Goal: Information Seeking & Learning: Learn about a topic

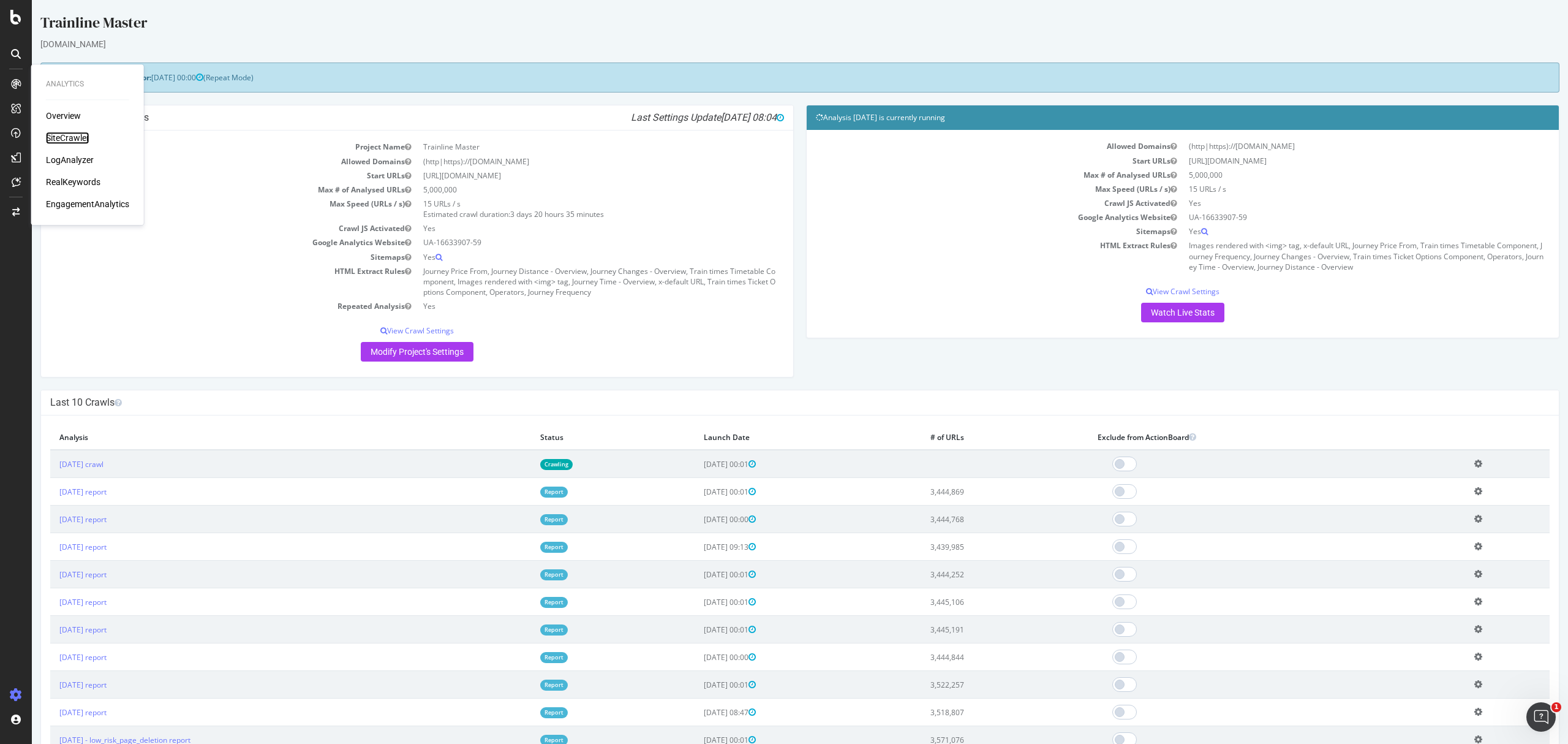
click at [71, 136] on div "SiteCrawler" at bounding box center [67, 137] width 44 height 12
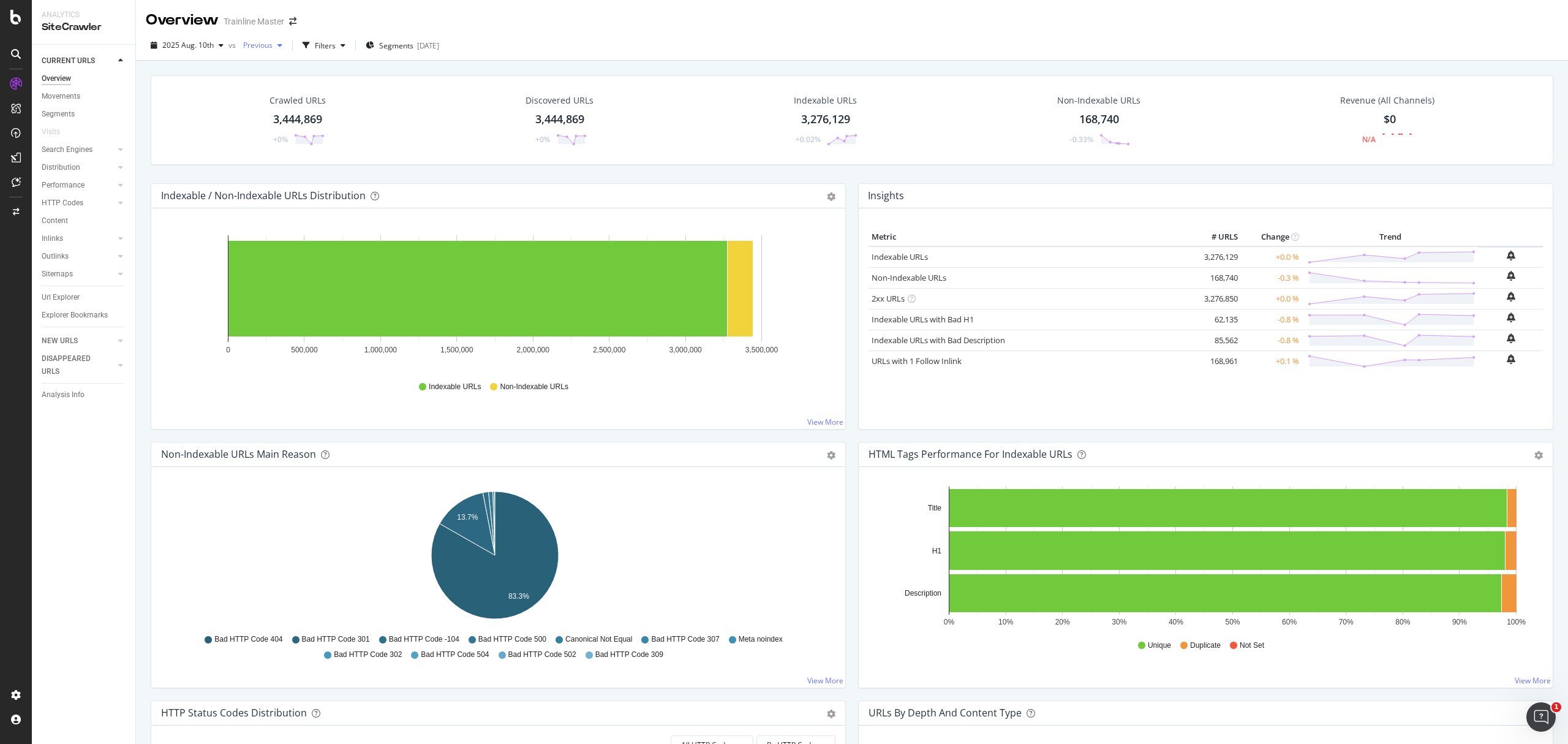
click at [263, 40] on span "Previous" at bounding box center [255, 44] width 34 height 10
click at [310, 133] on div "[DATE]" at bounding box center [299, 135] width 121 height 11
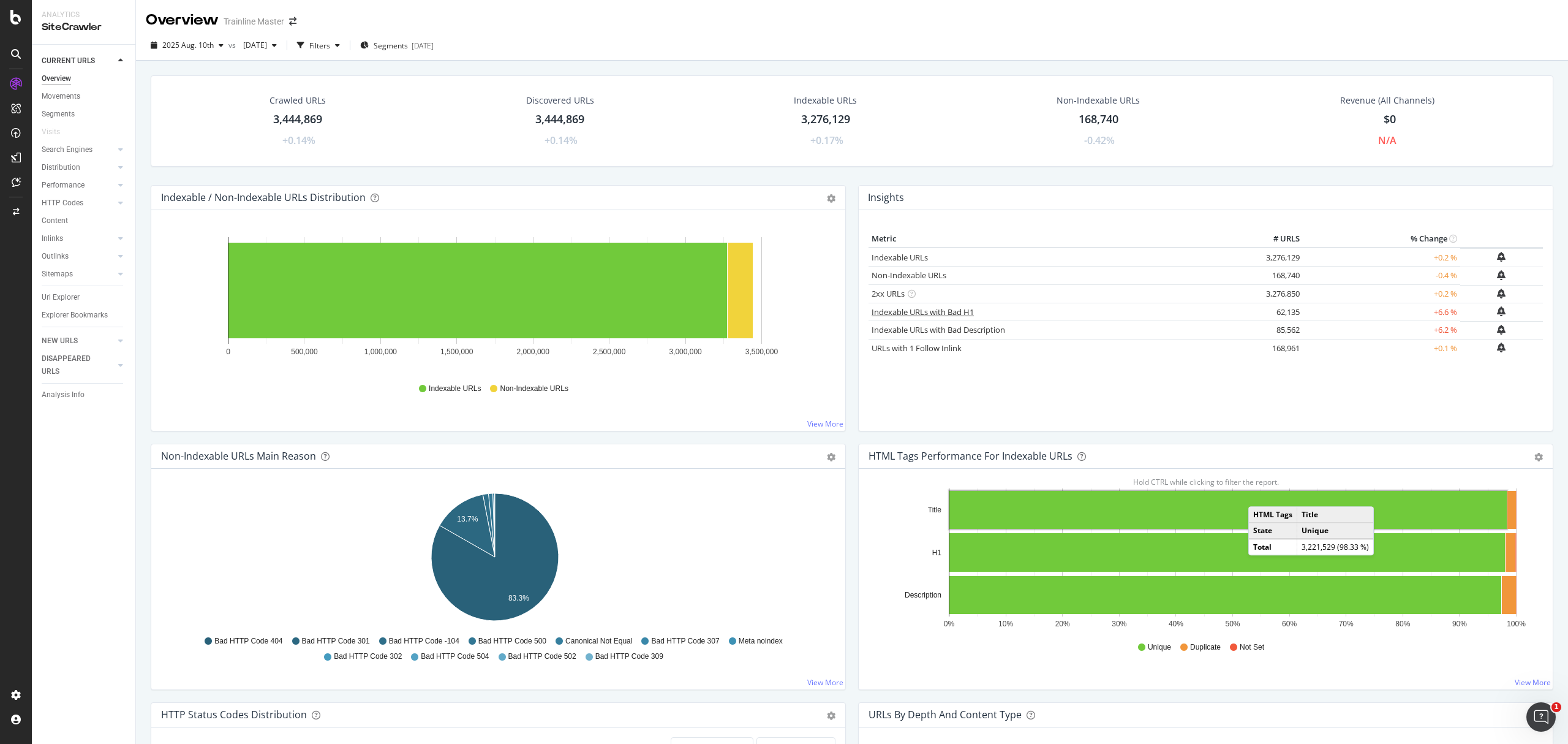
click at [941, 312] on link "Indexable URLs with Bad H1" at bounding box center [923, 312] width 102 height 11
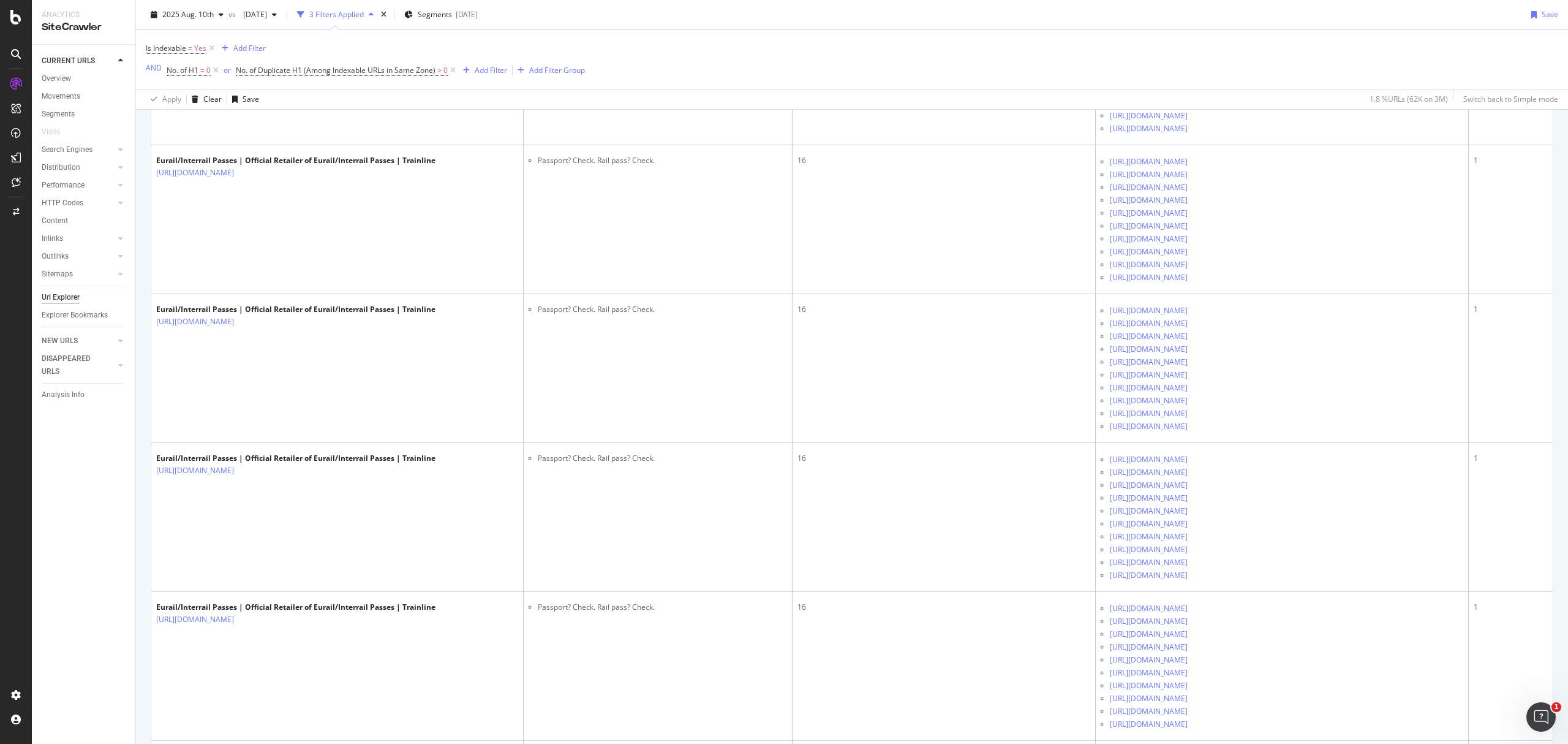
scroll to position [1797, 0]
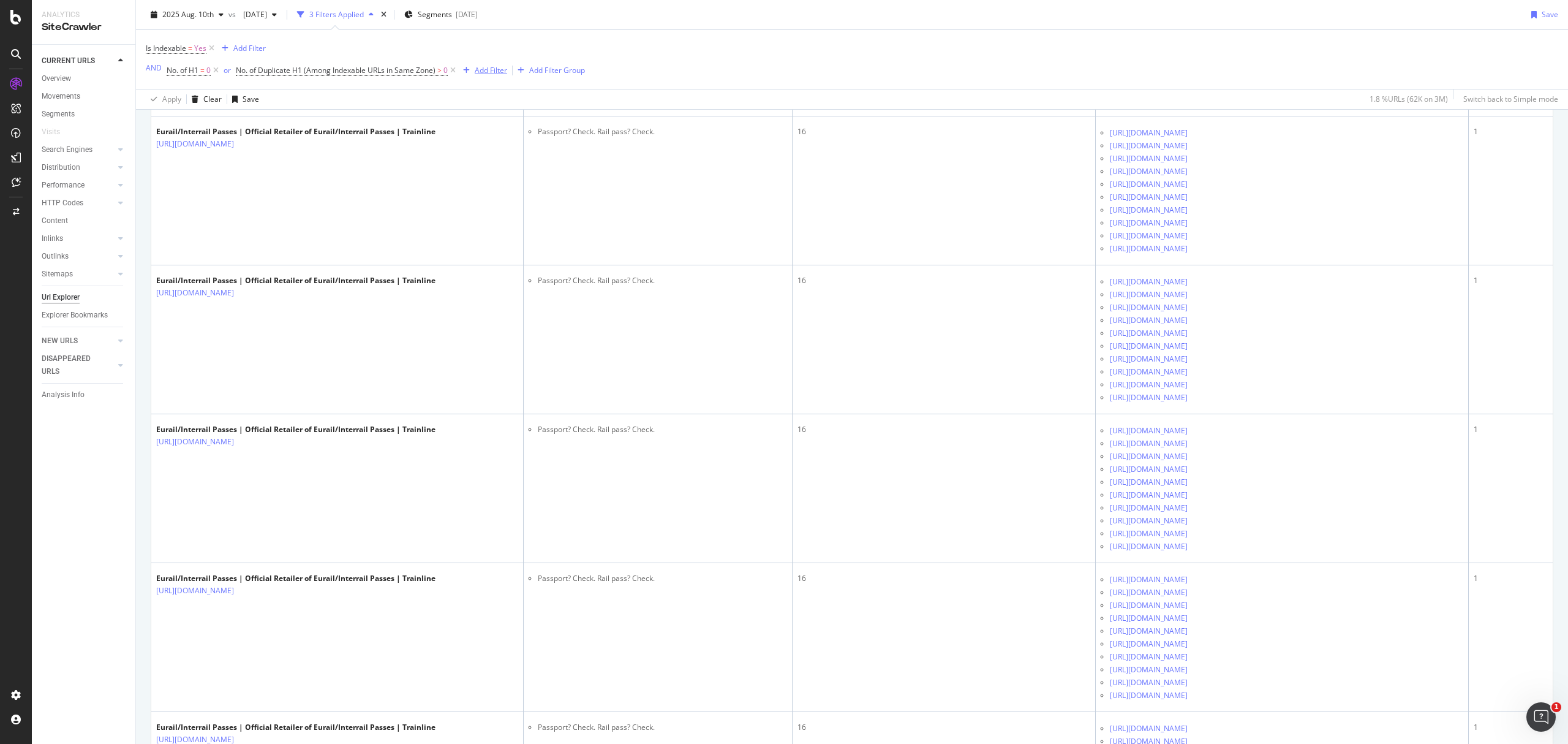
click at [480, 72] on div "Add Filter" at bounding box center [491, 70] width 33 height 10
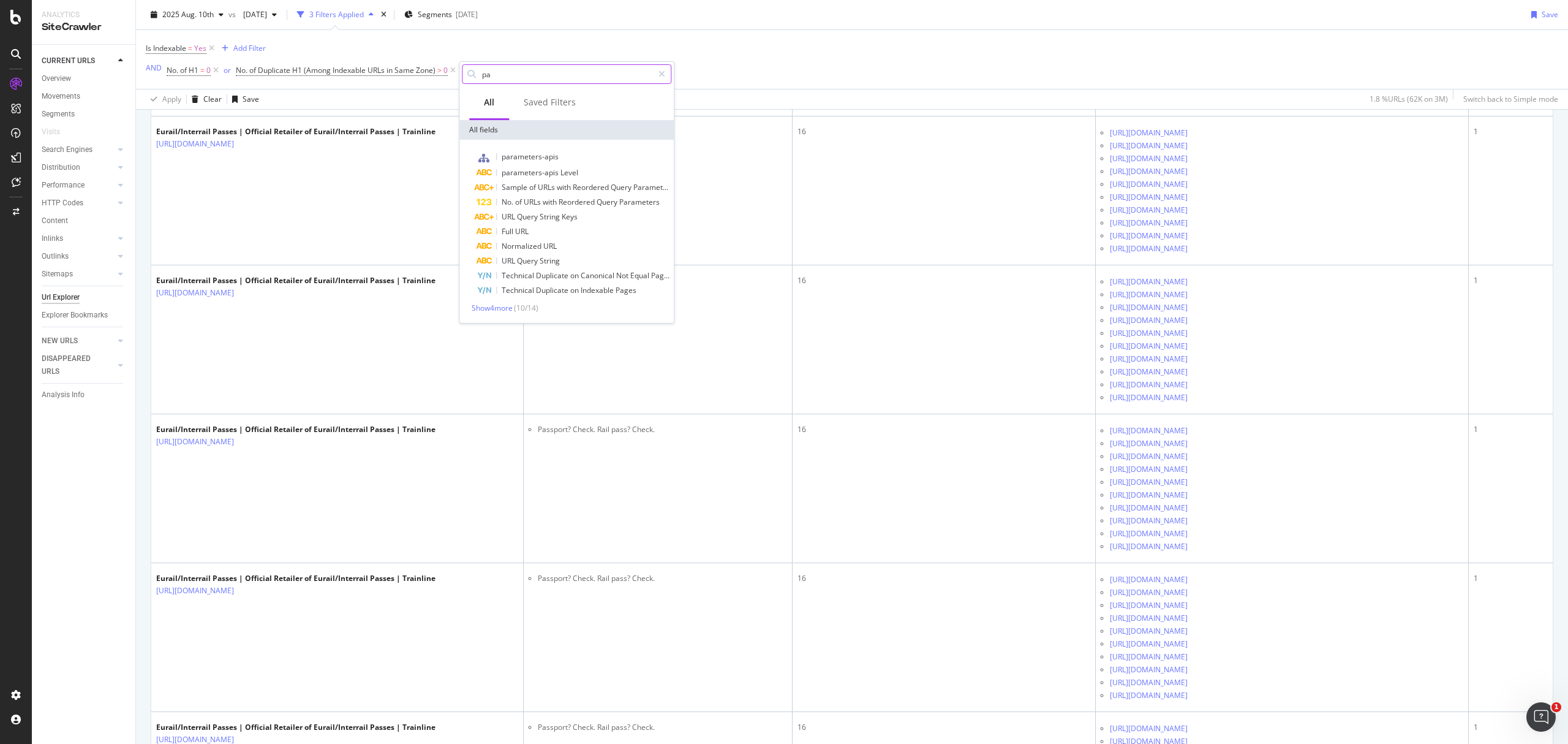
type input "p"
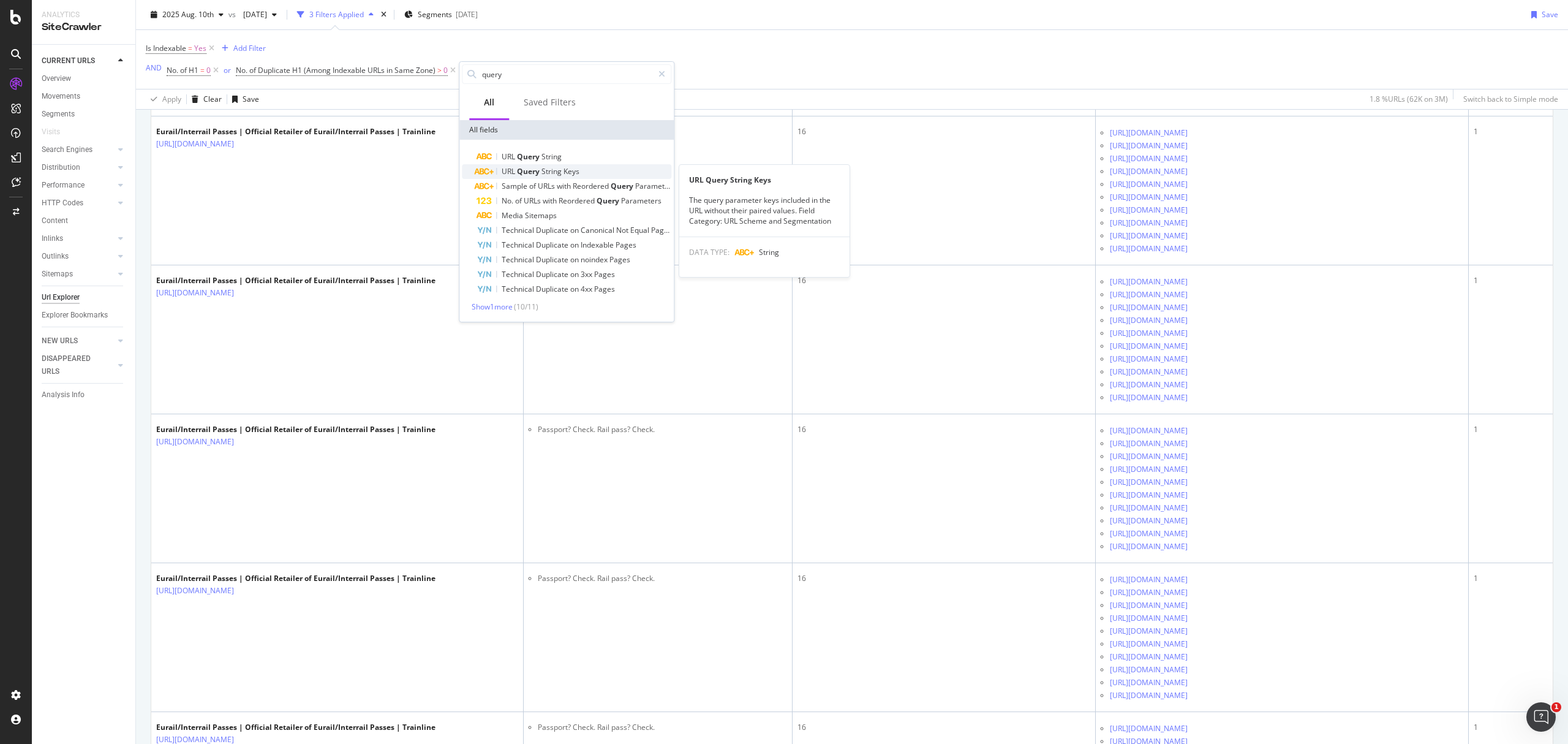
type input "query"
click at [545, 173] on span "String" at bounding box center [553, 171] width 22 height 10
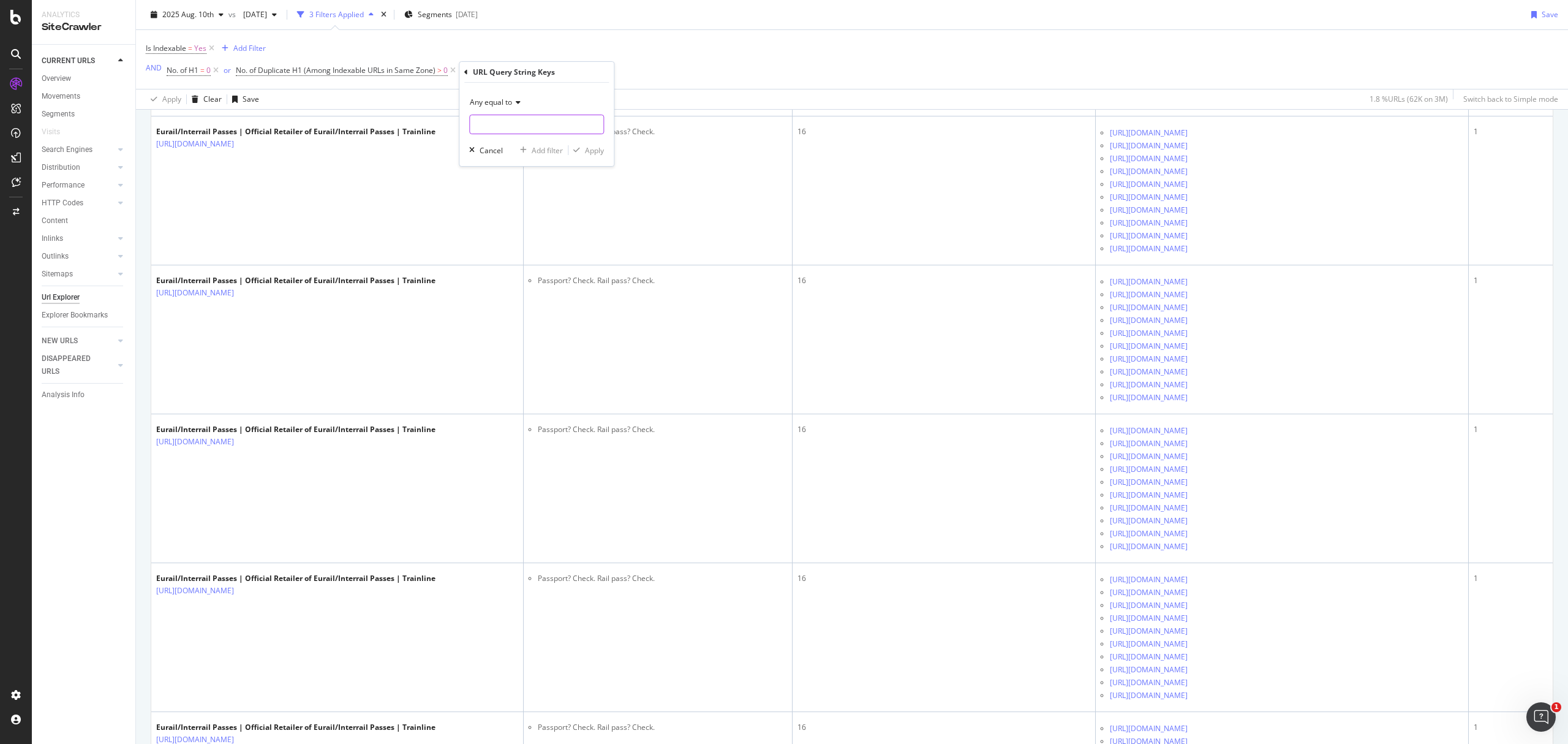
click at [514, 133] on input "text" at bounding box center [537, 124] width 133 height 20
click at [510, 103] on span "Any equal to" at bounding box center [491, 102] width 42 height 10
click at [510, 293] on div "Exists" at bounding box center [537, 287] width 131 height 16
click at [603, 131] on div "Apply" at bounding box center [595, 128] width 19 height 10
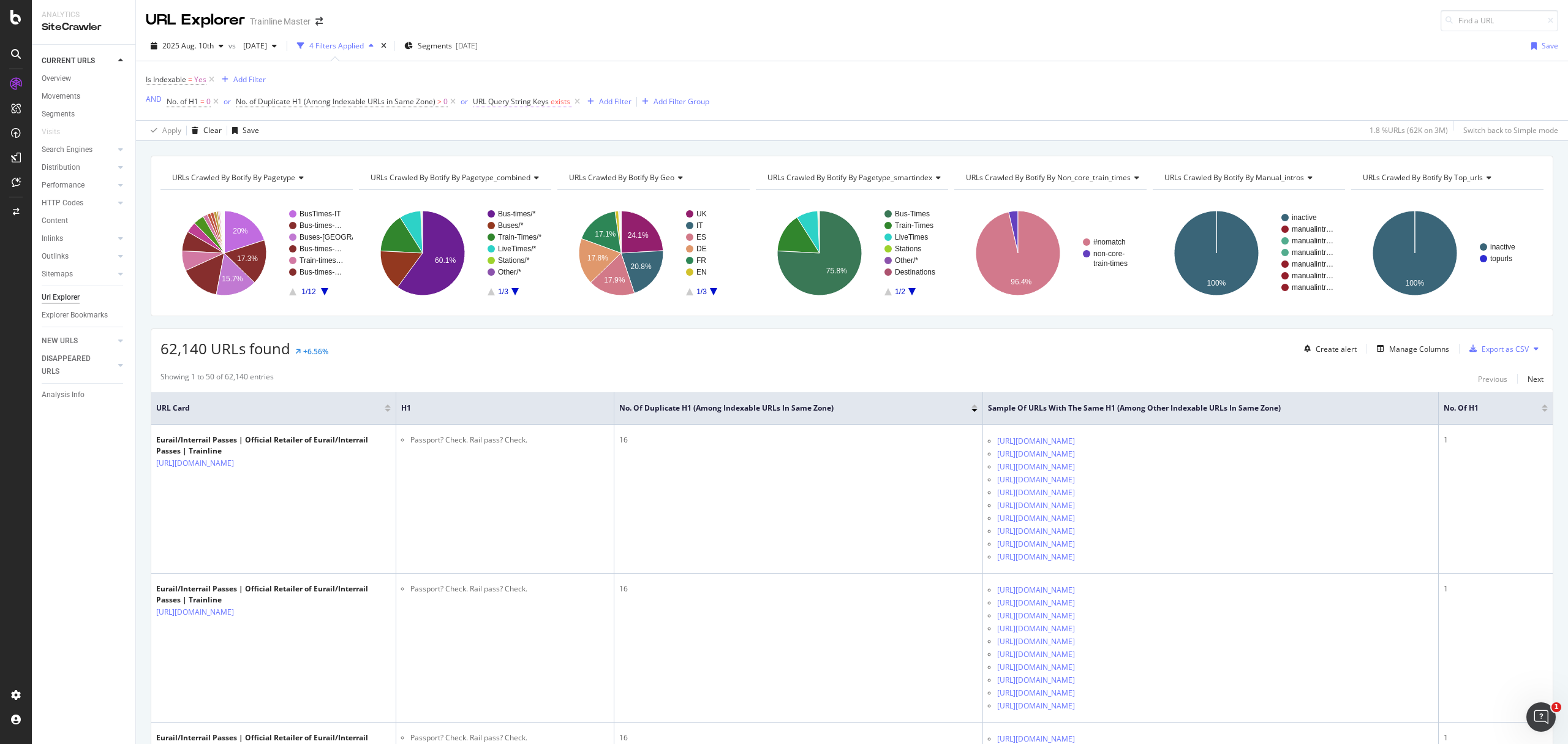
click at [530, 106] on span "URL Query String Keys" at bounding box center [511, 101] width 76 height 10
click at [478, 96] on div "URL Query String Keys Exists Cancel Add filter Apply" at bounding box center [551, 133] width 154 height 82
click at [481, 99] on icon at bounding box center [480, 102] width 4 height 7
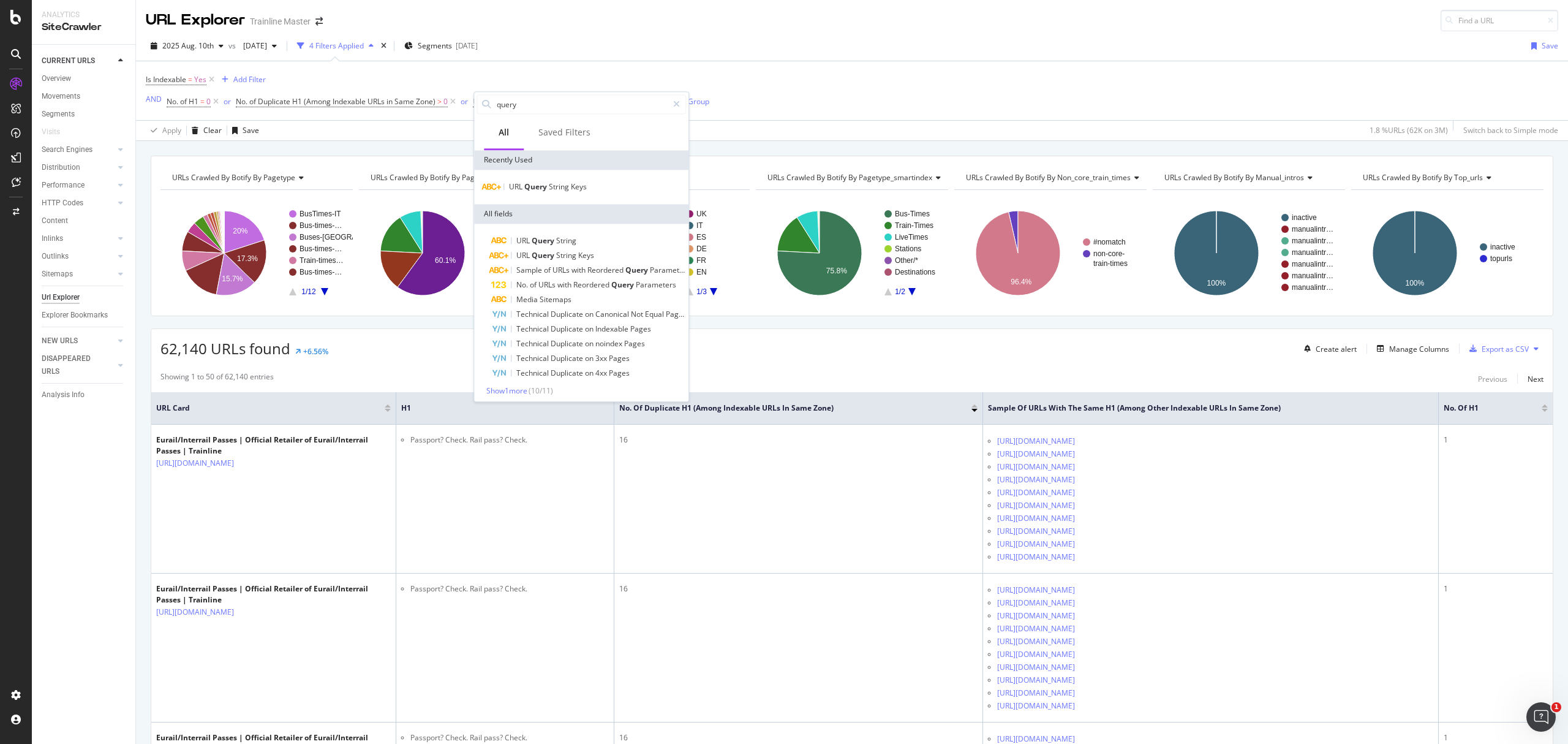
click at [403, 348] on div "62,140 URLs found +6.56% Create alert Manage Columns Export as CSV" at bounding box center [852, 344] width 1401 height 30
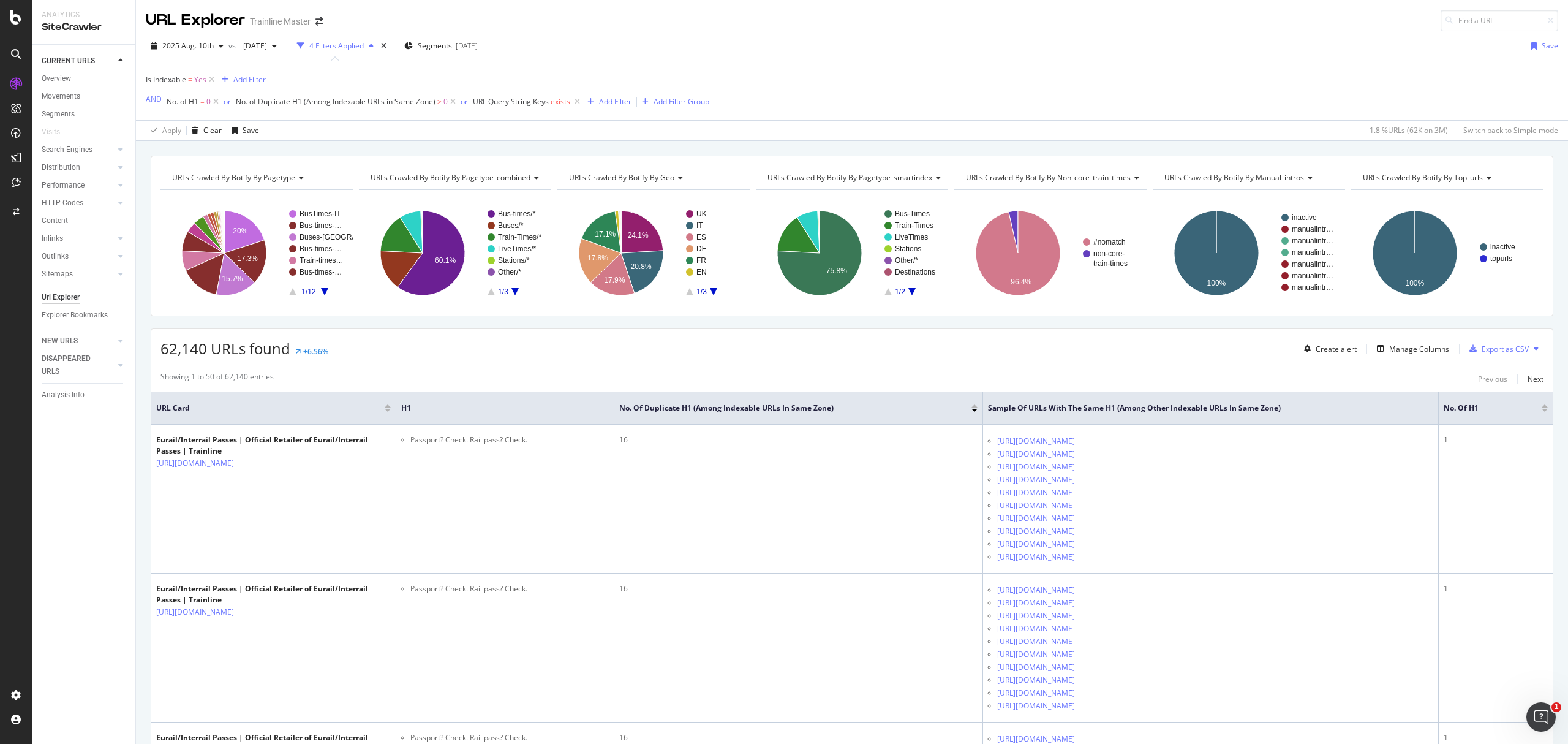
click at [524, 102] on span "URL Query String Keys" at bounding box center [511, 101] width 76 height 10
click at [489, 136] on span "Exists" at bounding box center [494, 132] width 20 height 10
click at [491, 133] on span "Exists" at bounding box center [494, 132] width 20 height 10
click at [484, 98] on div "URL Query String Keys" at bounding box center [551, 102] width 144 height 21
click at [481, 101] on icon at bounding box center [480, 102] width 4 height 7
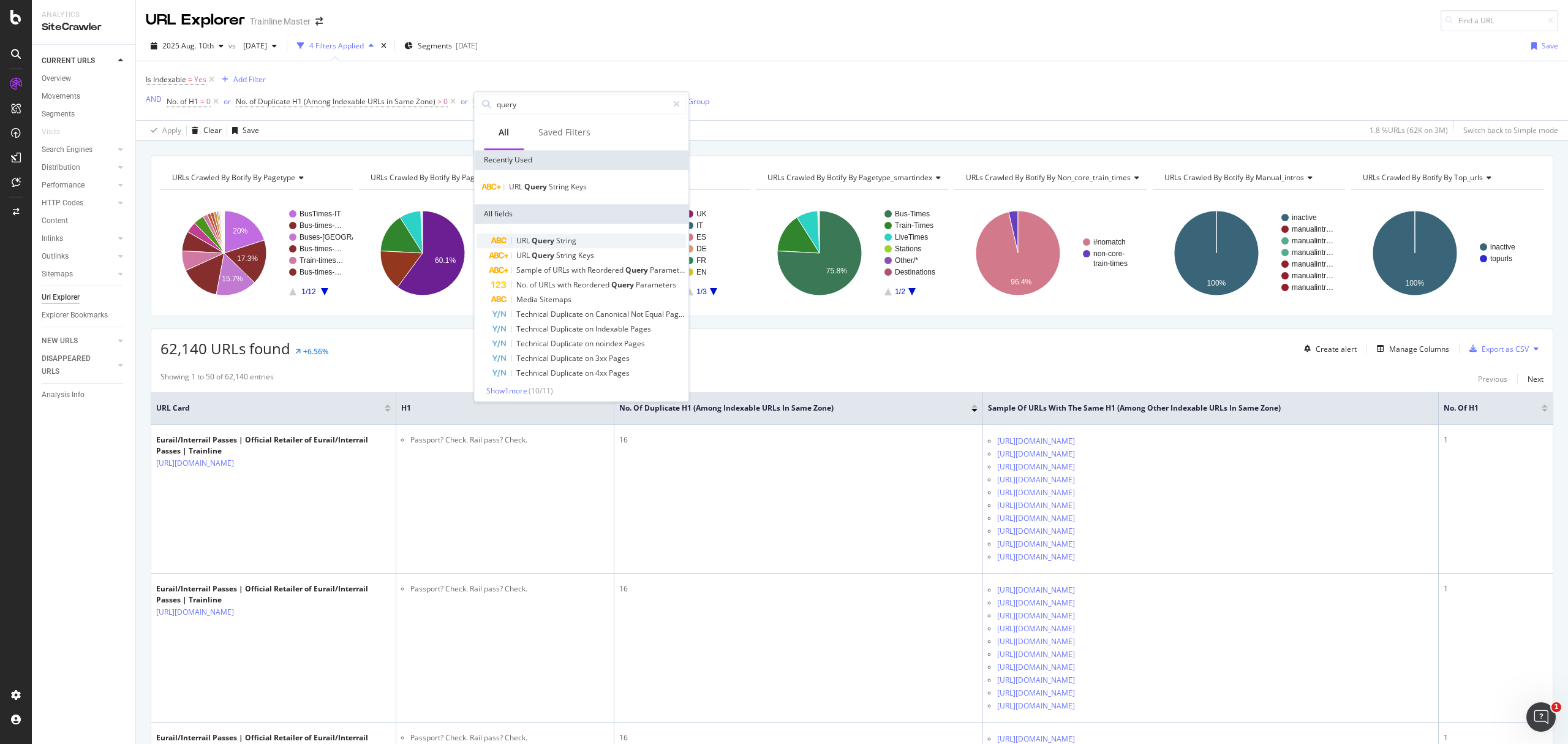
click at [573, 241] on span "String" at bounding box center [566, 240] width 20 height 10
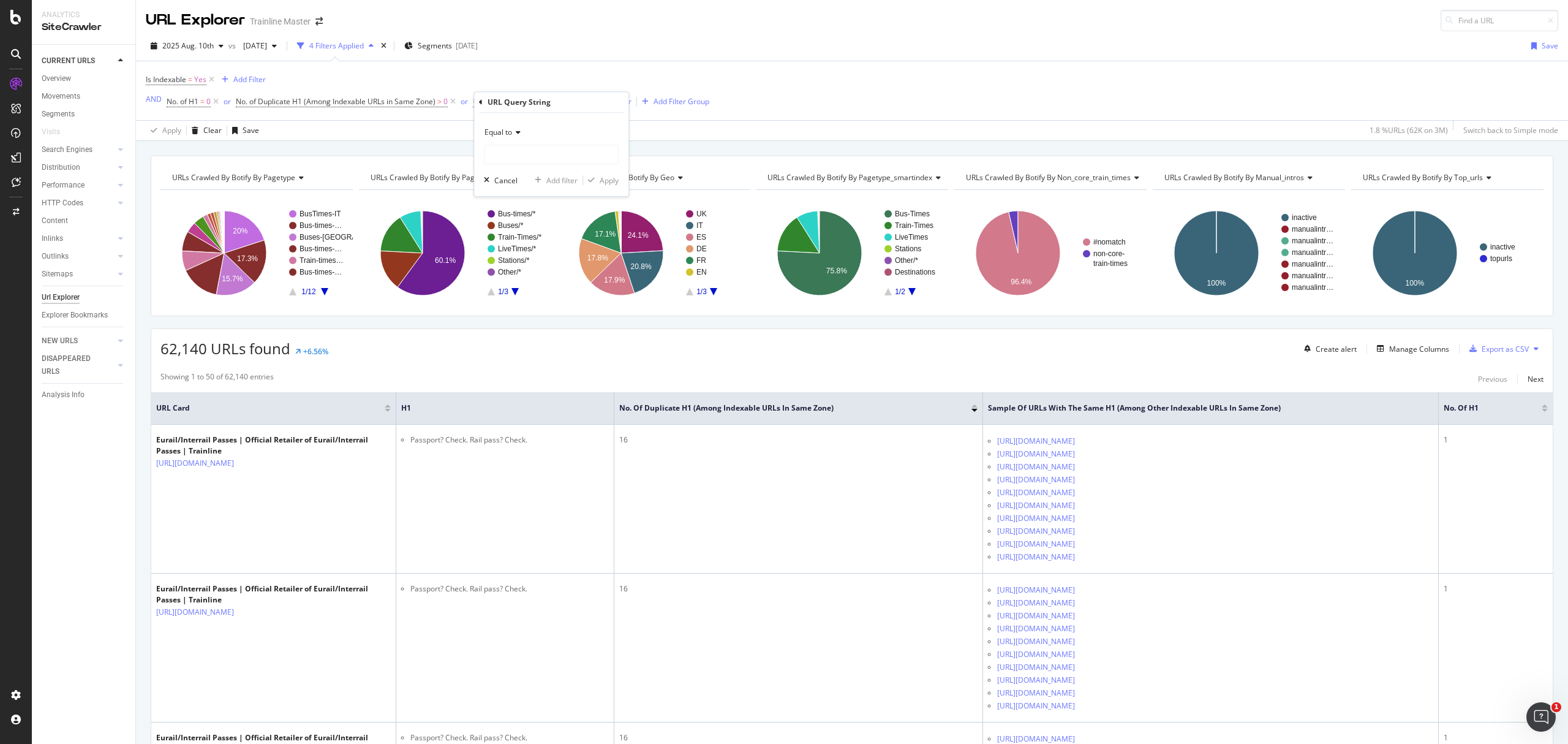
click at [522, 130] on div "Equal to" at bounding box center [552, 132] width 135 height 20
click at [537, 124] on div "Equal to" at bounding box center [552, 132] width 135 height 20
click at [510, 177] on div "Cancel" at bounding box center [506, 180] width 23 height 10
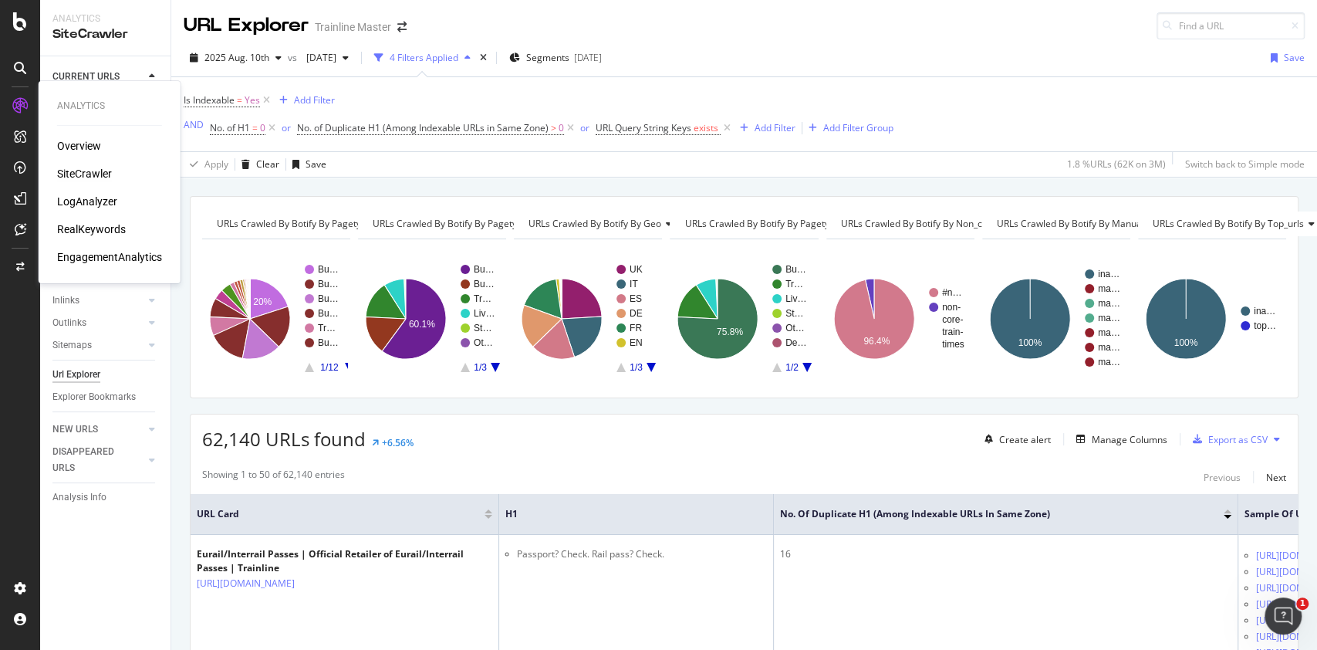
click at [99, 170] on div "SiteCrawler" at bounding box center [84, 173] width 55 height 15
